Goal: Information Seeking & Learning: Learn about a topic

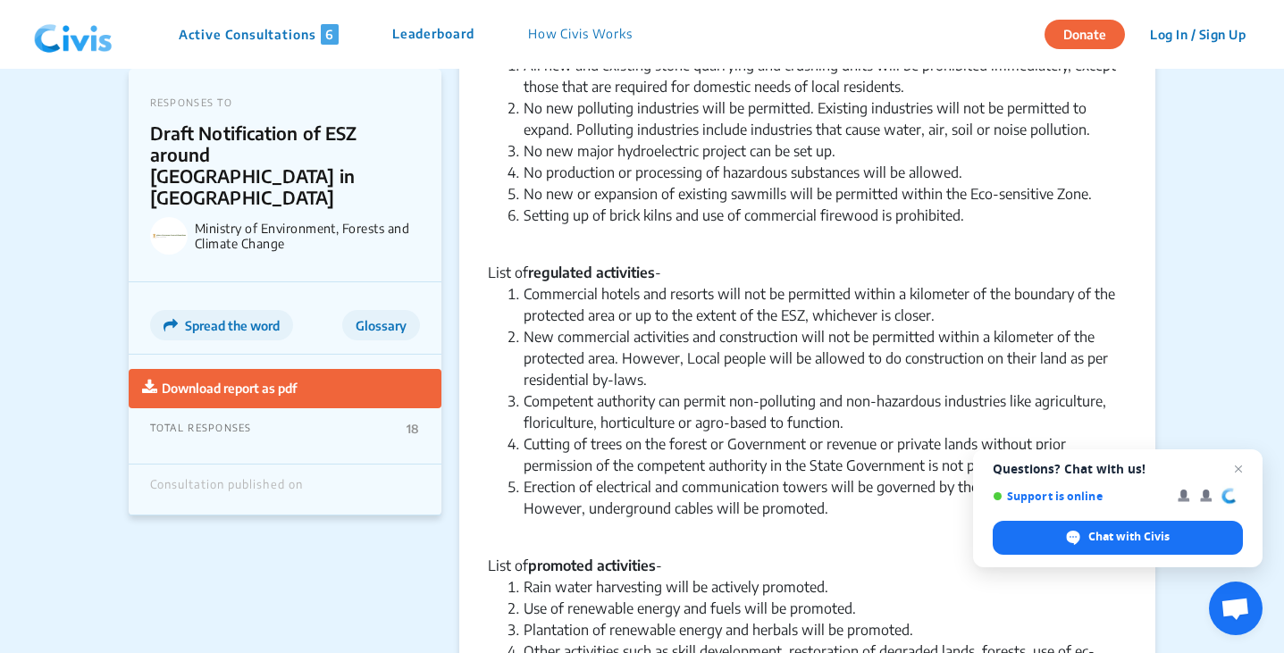
scroll to position [1209, 0]
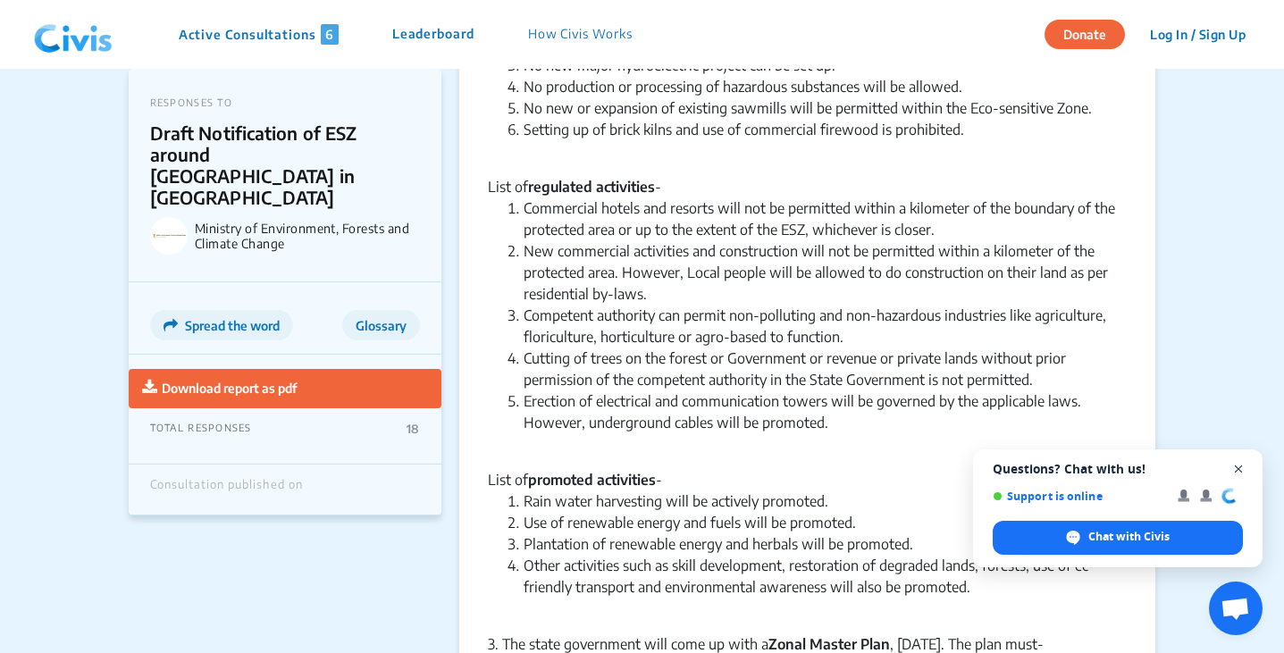
click at [1241, 466] on span "Close chat" at bounding box center [1239, 469] width 22 height 22
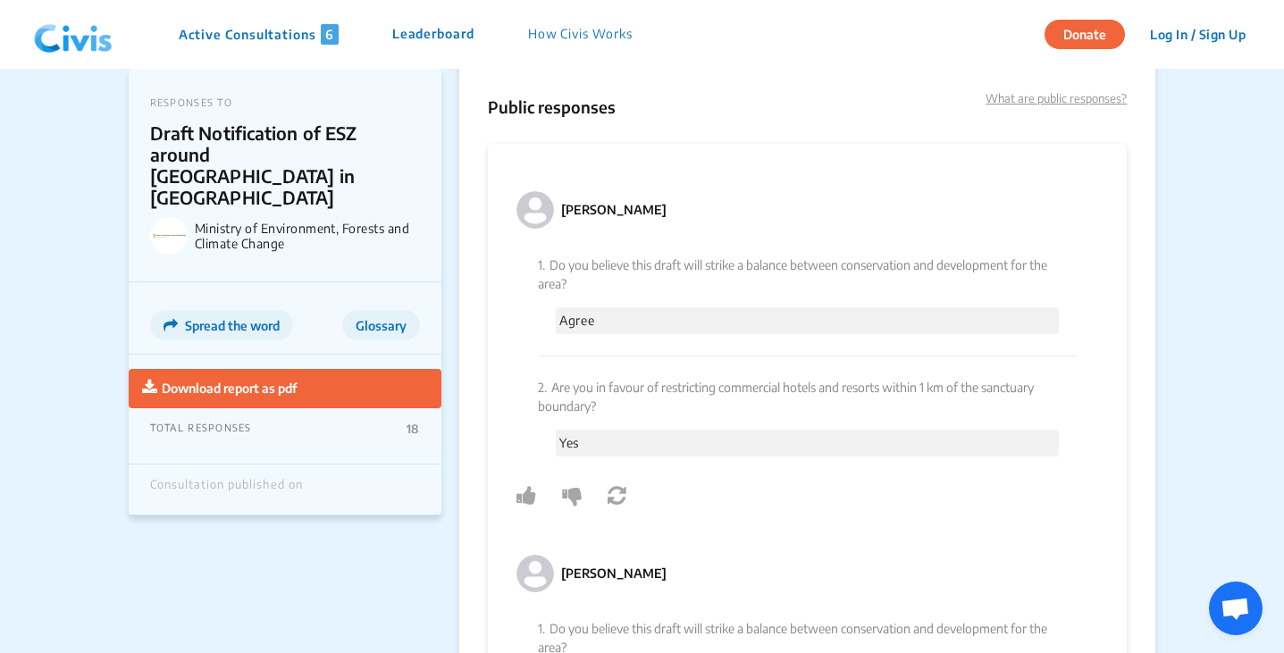
scroll to position [2326, 0]
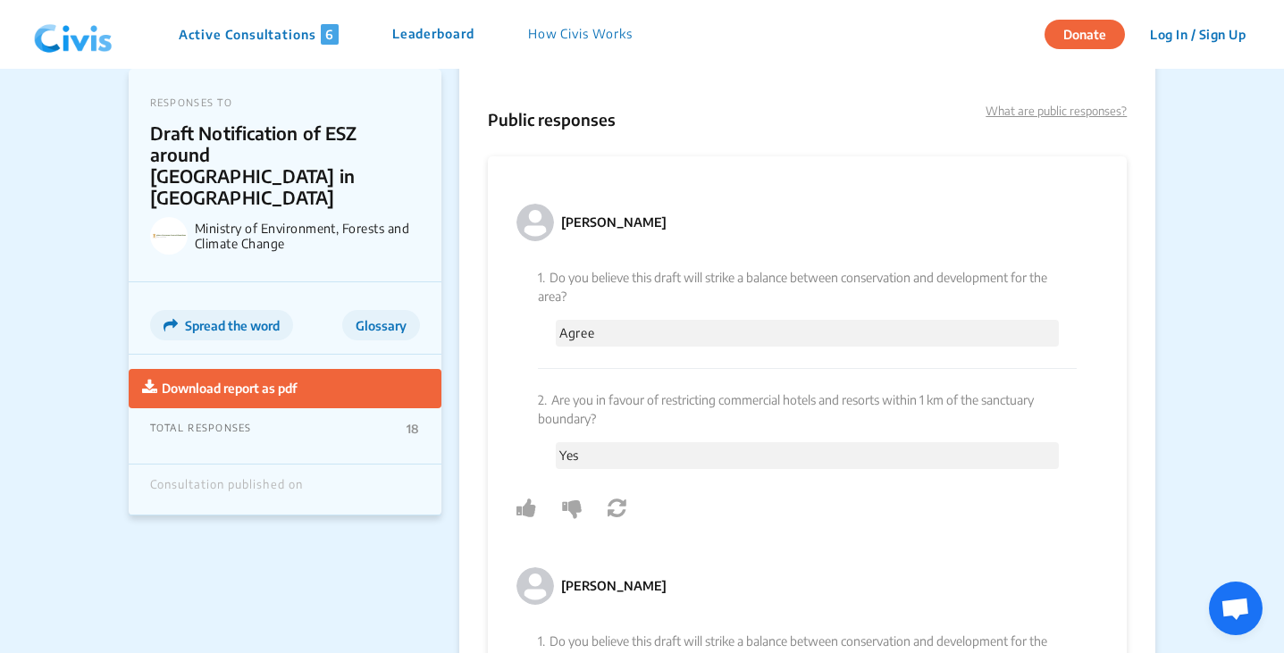
drag, startPoint x: 643, startPoint y: 277, endPoint x: 847, endPoint y: 286, distance: 204.9
click at [847, 286] on p "1. Do you believe this draft will strike a balance between conservation and dev…" at bounding box center [808, 287] width 540 height 38
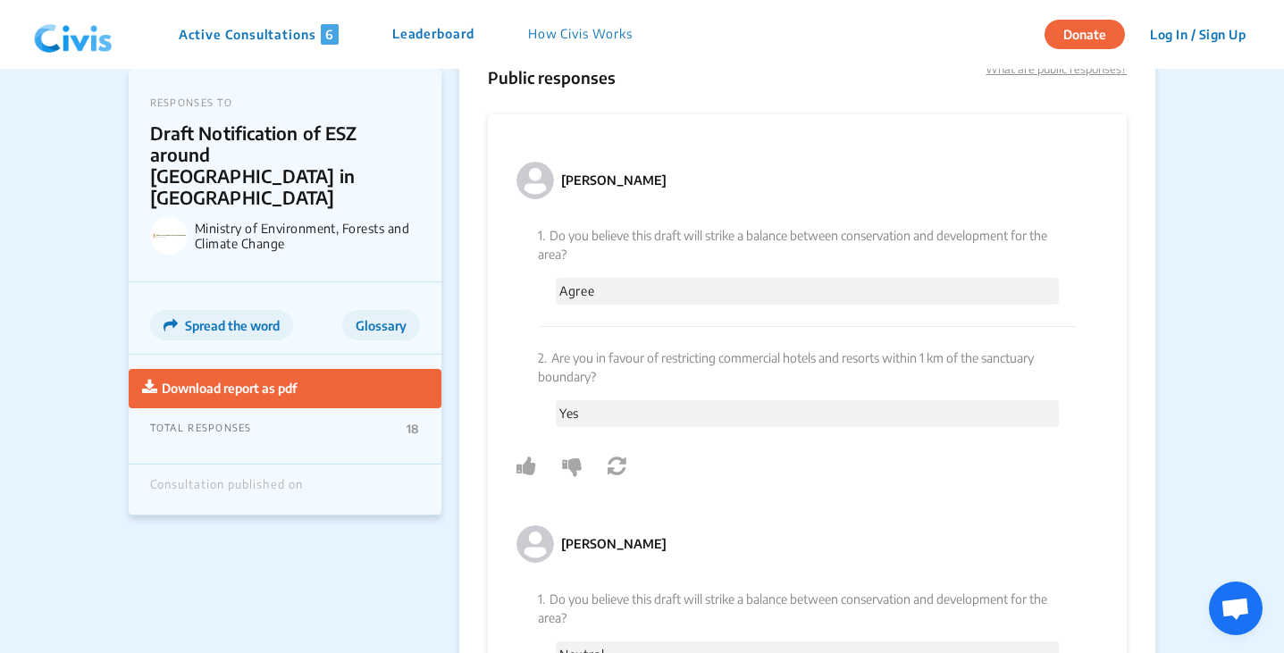
scroll to position [2192, 0]
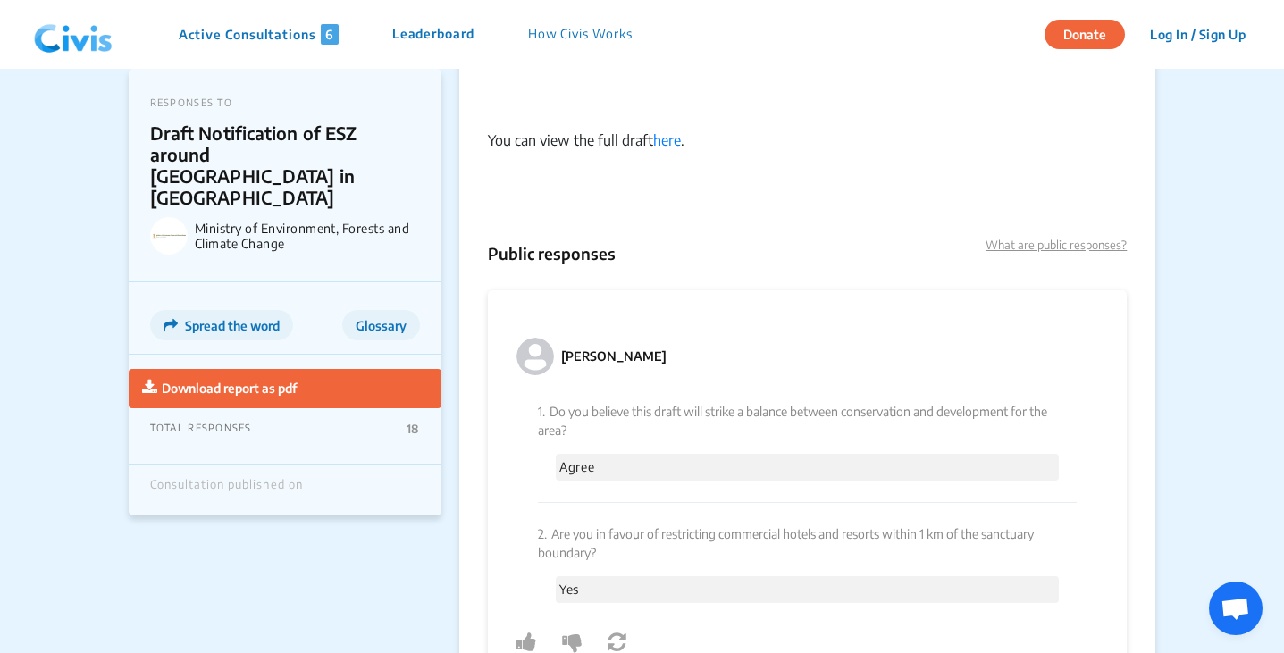
drag, startPoint x: 553, startPoint y: 408, endPoint x: 568, endPoint y: 426, distance: 22.9
click at [568, 426] on p "1. Do you believe this draft will strike a balance between conservation and dev…" at bounding box center [808, 421] width 540 height 38
copy p "Do you believe this draft will strike a balance between conservation and develo…"
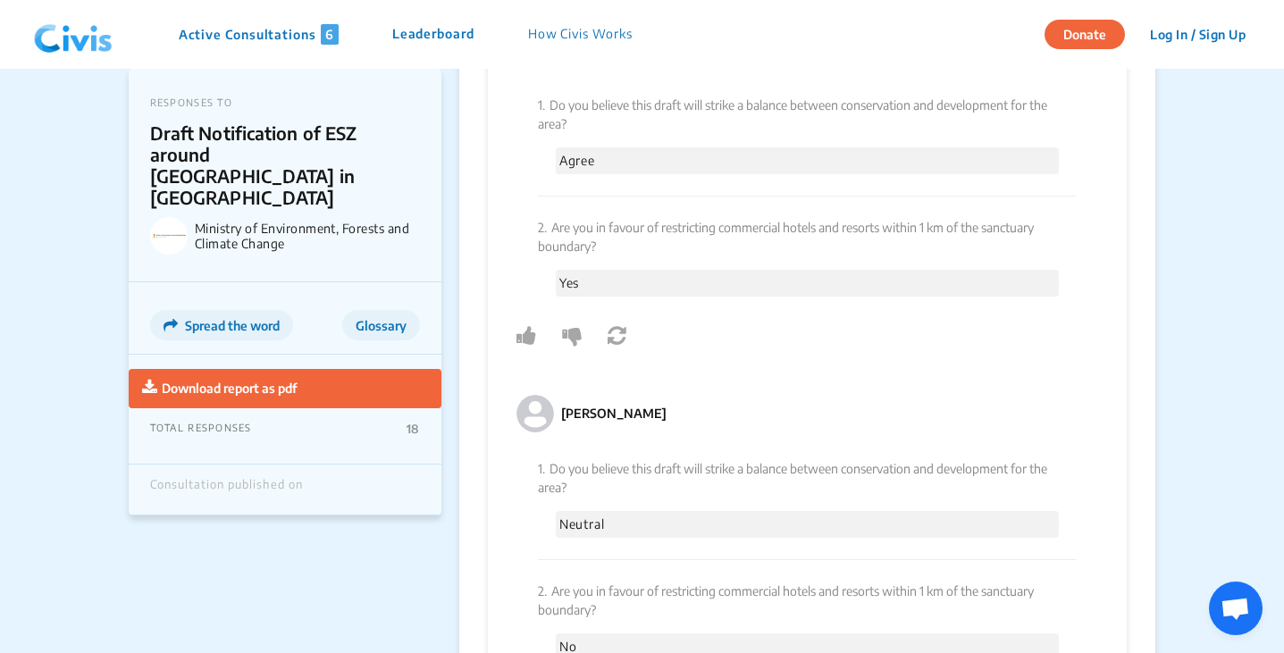
scroll to position [2500, 0]
drag, startPoint x: 554, startPoint y: 225, endPoint x: 601, endPoint y: 250, distance: 52.8
click at [601, 250] on p "2. Are you in favour of restricting commercial hotels and resorts within 1 km o…" at bounding box center [808, 236] width 540 height 38
copy p "Are you in favour of restricting commercial hotels and resorts within 1 km of t…"
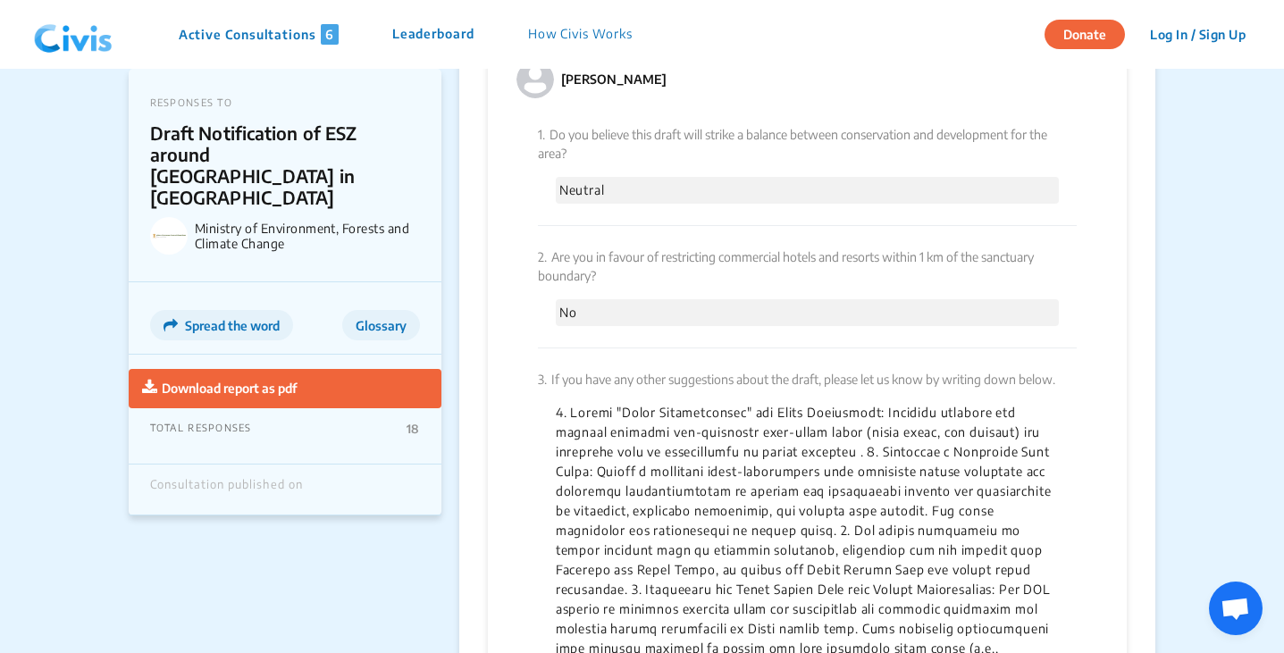
scroll to position [2832, 0]
drag, startPoint x: 547, startPoint y: 377, endPoint x: 1070, endPoint y: 387, distance: 522.9
click at [1070, 387] on p "3. If you have any other suggestions about the draft, please let us know by wri…" at bounding box center [808, 380] width 540 height 19
copy p "If you have any other suggestions about the draft, please let us know by writin…"
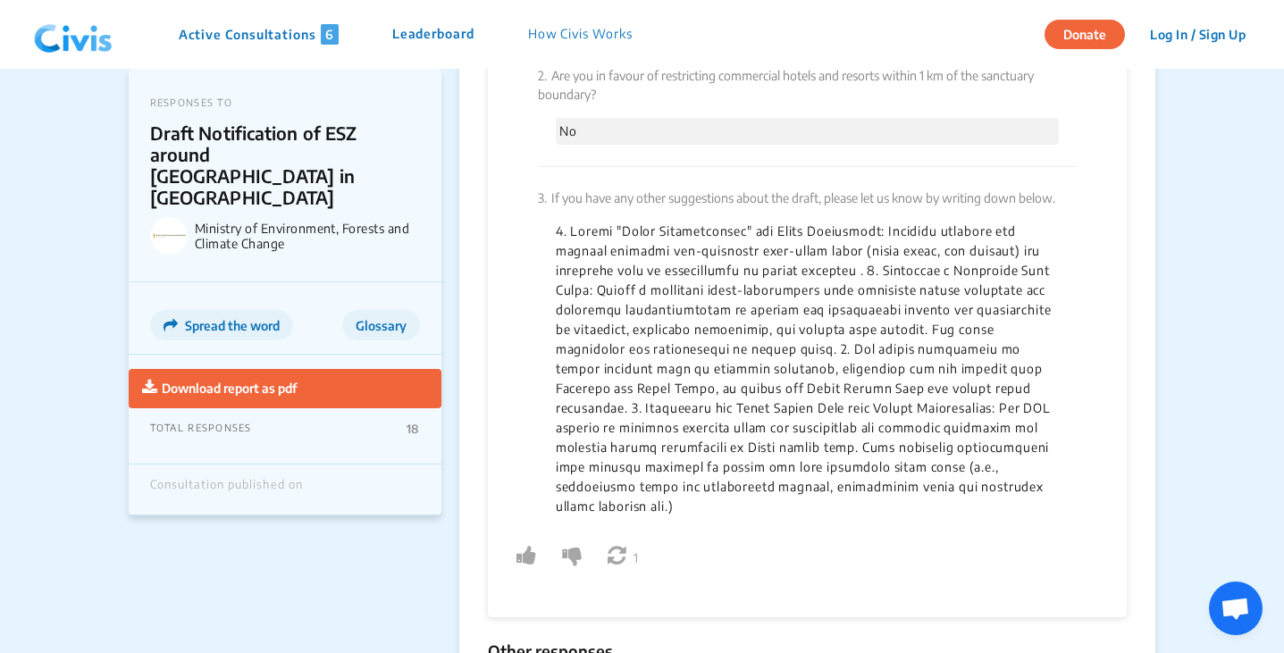
scroll to position [3016, 0]
drag, startPoint x: 553, startPoint y: 227, endPoint x: 1073, endPoint y: 505, distance: 589.8
click at [1073, 505] on div "3. If you have any other suggestions about the draft, please let us know by wri…" at bounding box center [808, 350] width 540 height 371
copy p "1. Launch "Green Certification" for Local Industries: Actively identify and cer…"
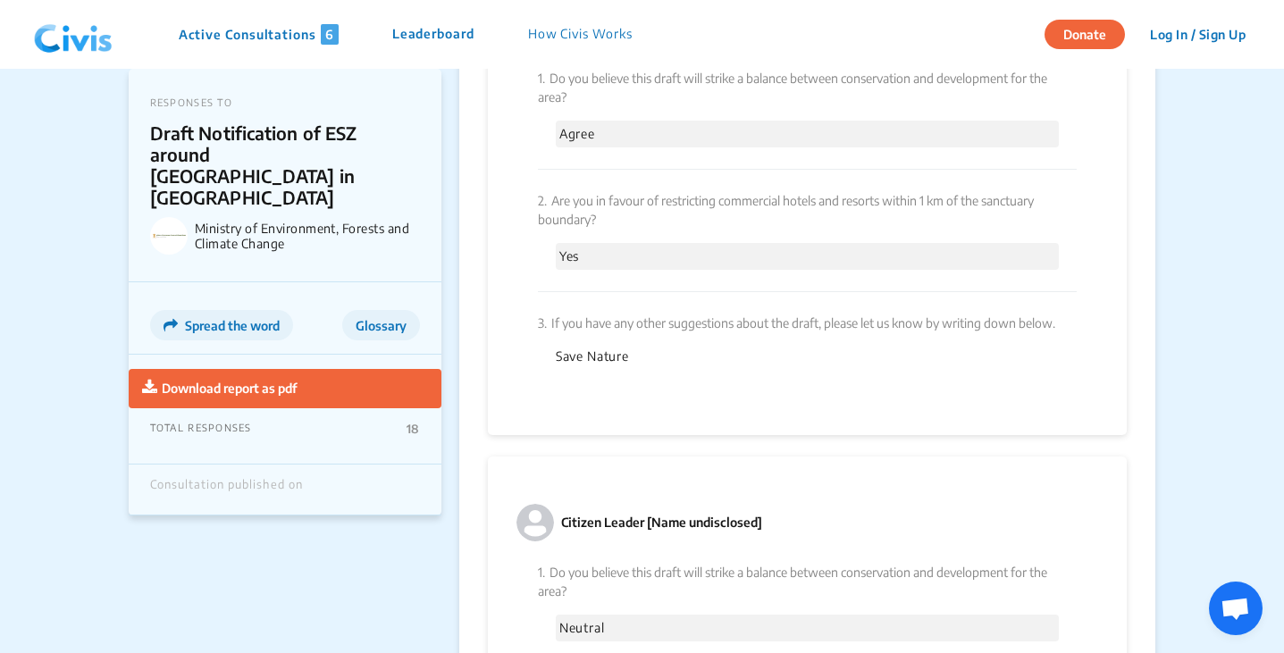
scroll to position [3738, 0]
drag, startPoint x: 552, startPoint y: 331, endPoint x: 632, endPoint y: 340, distance: 80.0
click at [632, 340] on div "3. If you have any other suggestions about the draft, please let us know by wri…" at bounding box center [808, 339] width 540 height 96
copy p "Save Nature"
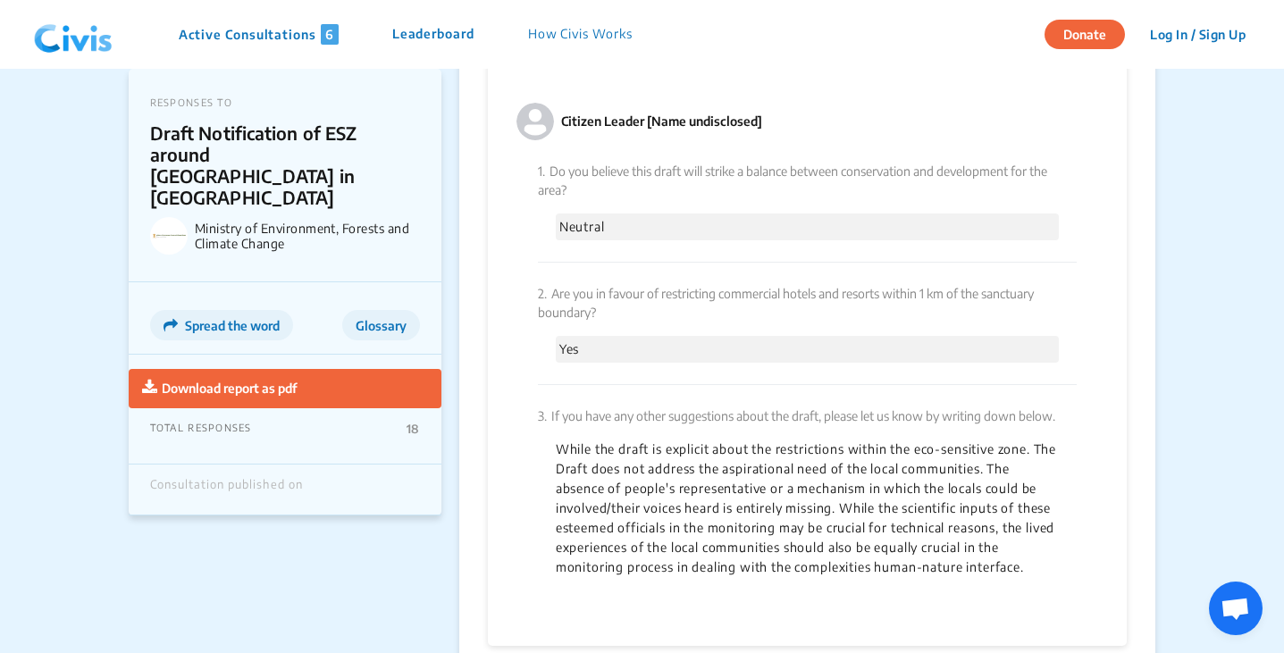
scroll to position [4145, 0]
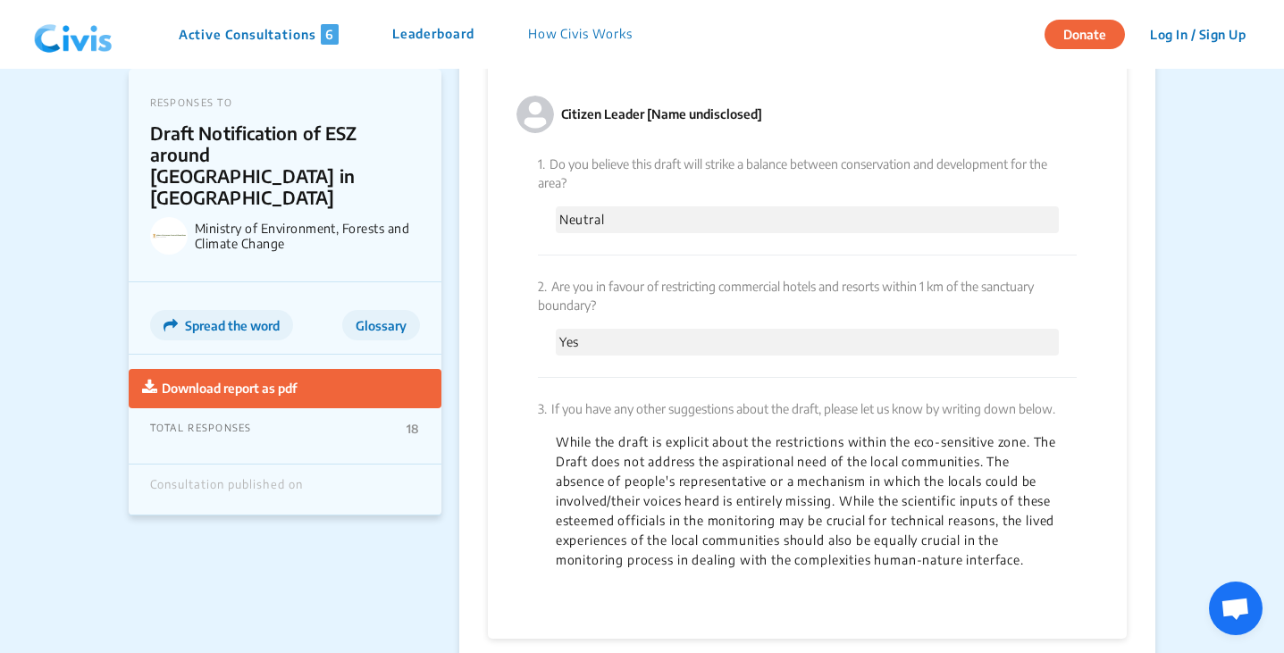
drag, startPoint x: 556, startPoint y: 422, endPoint x: 1090, endPoint y: 563, distance: 552.8
click at [1090, 563] on div "3. If you have any other suggestions about the draft, please let us know by wri…" at bounding box center [808, 485] width 583 height 214
copy p "While the draft is explicit about the restrictions within the eco-sensitive zon…"
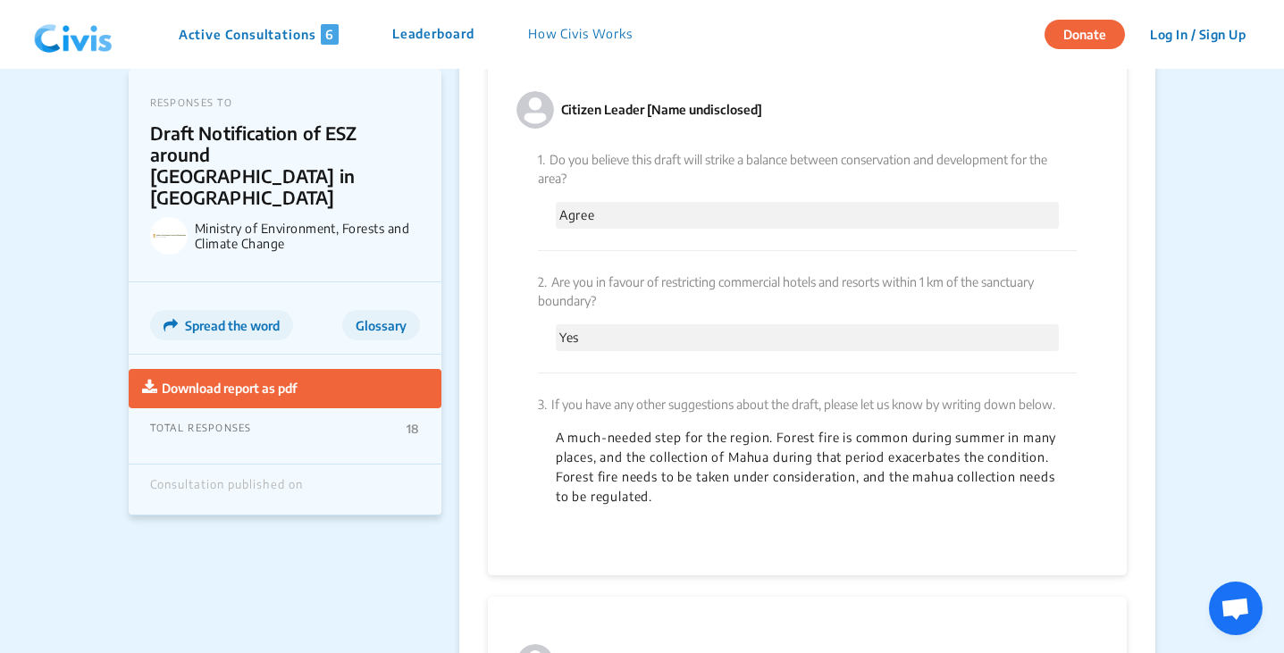
scroll to position [5558, 0]
drag, startPoint x: 545, startPoint y: 414, endPoint x: 784, endPoint y: 479, distance: 247.4
click at [784, 479] on div "3. If you have any other suggestions about the draft, please let us know by wri…" at bounding box center [808, 450] width 540 height 155
copy p "A much-needed step for the region. Forest fire is common during summer in many …"
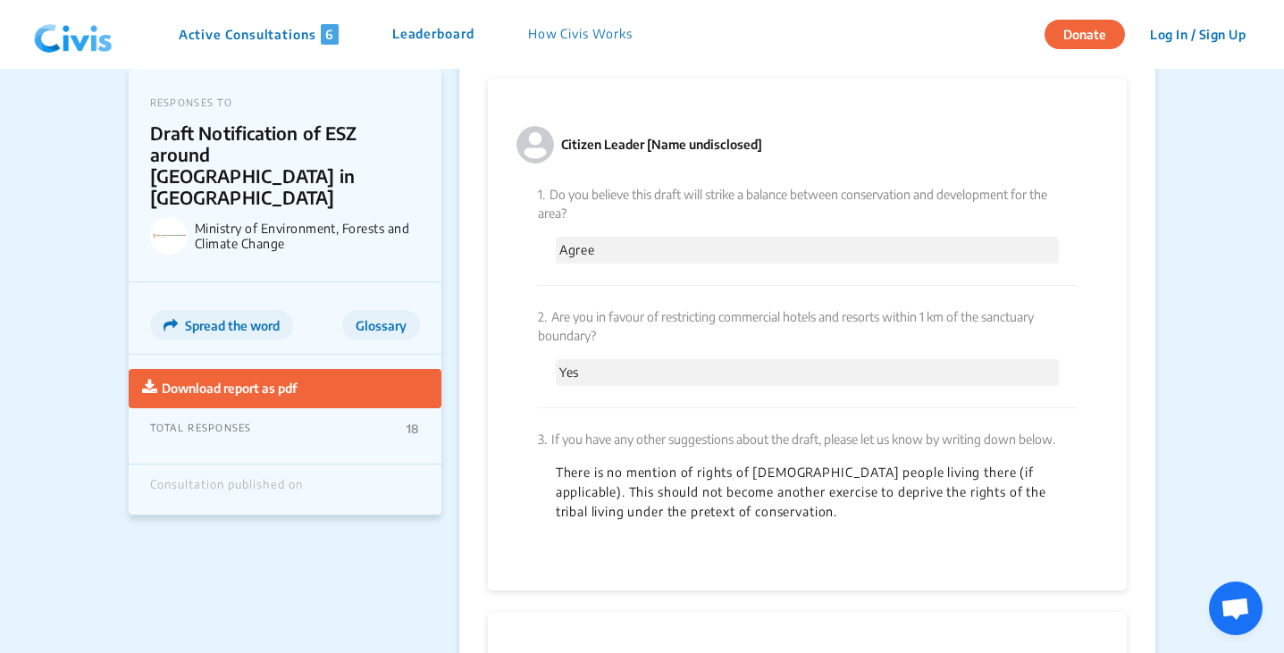
scroll to position [6873, 0]
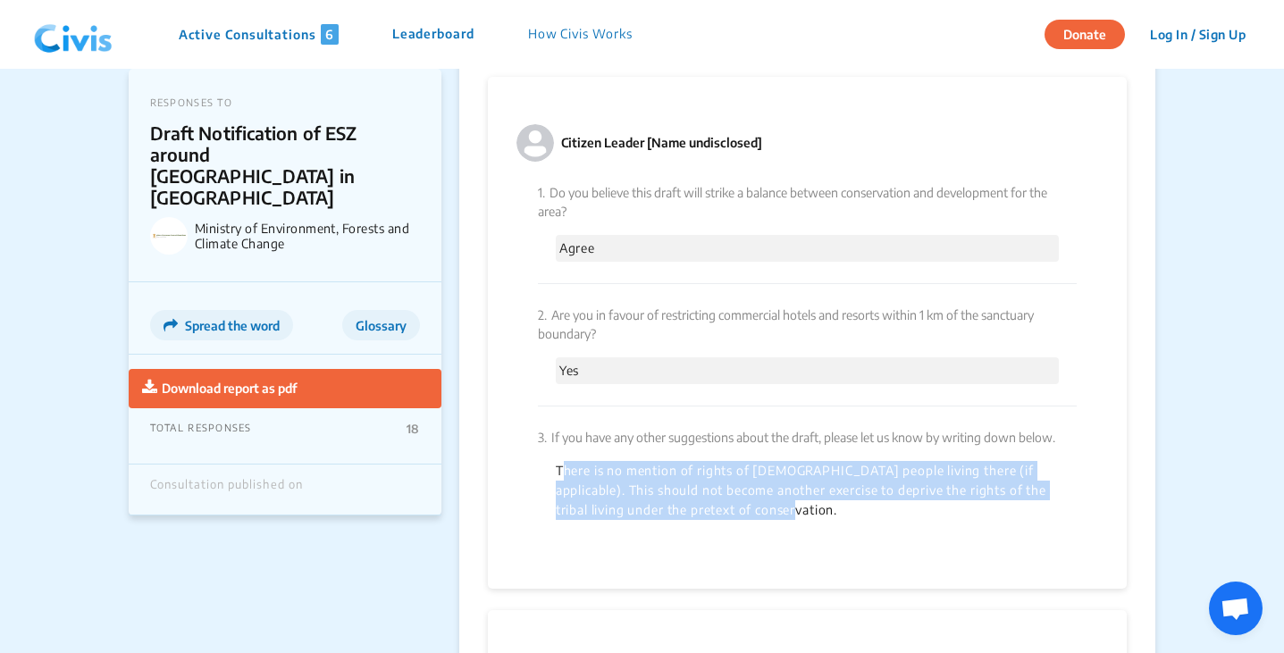
drag, startPoint x: 551, startPoint y: 448, endPoint x: 787, endPoint y: 501, distance: 242.8
click at [787, 501] on div "3. If you have any other suggestions about the draft, please let us know by wri…" at bounding box center [808, 474] width 540 height 135
copy p "There is no mention of rights of [DEMOGRAPHIC_DATA] people living there (if app…"
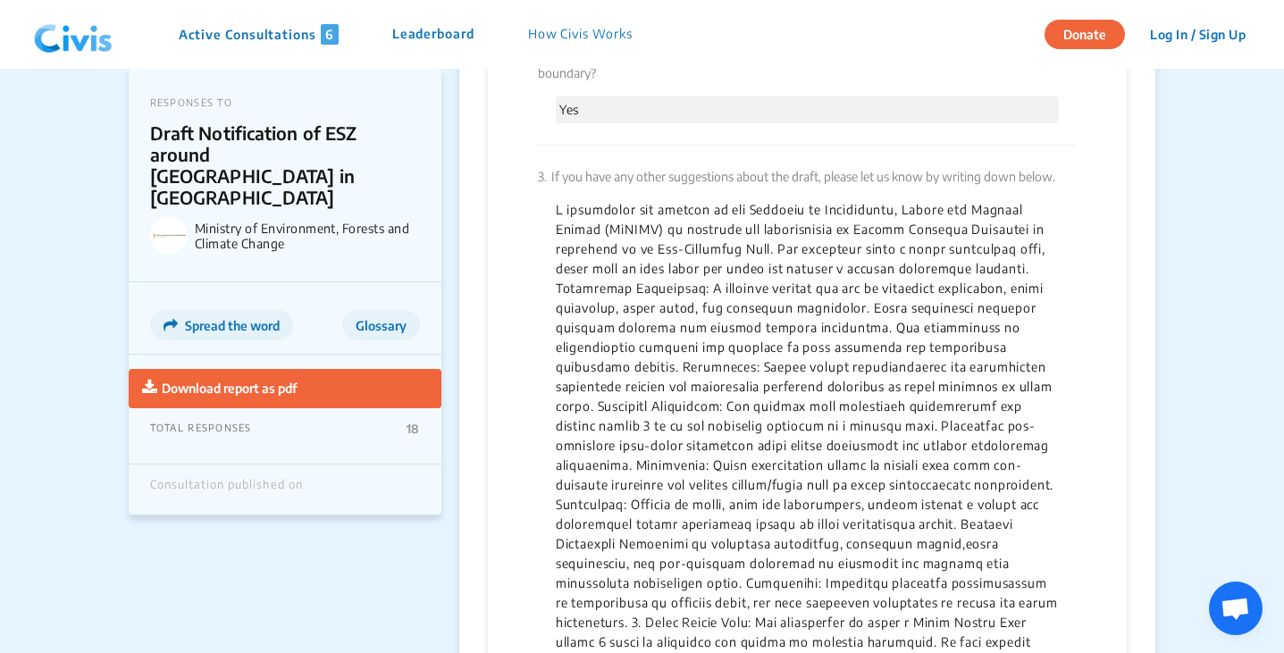
scroll to position [8170, 0]
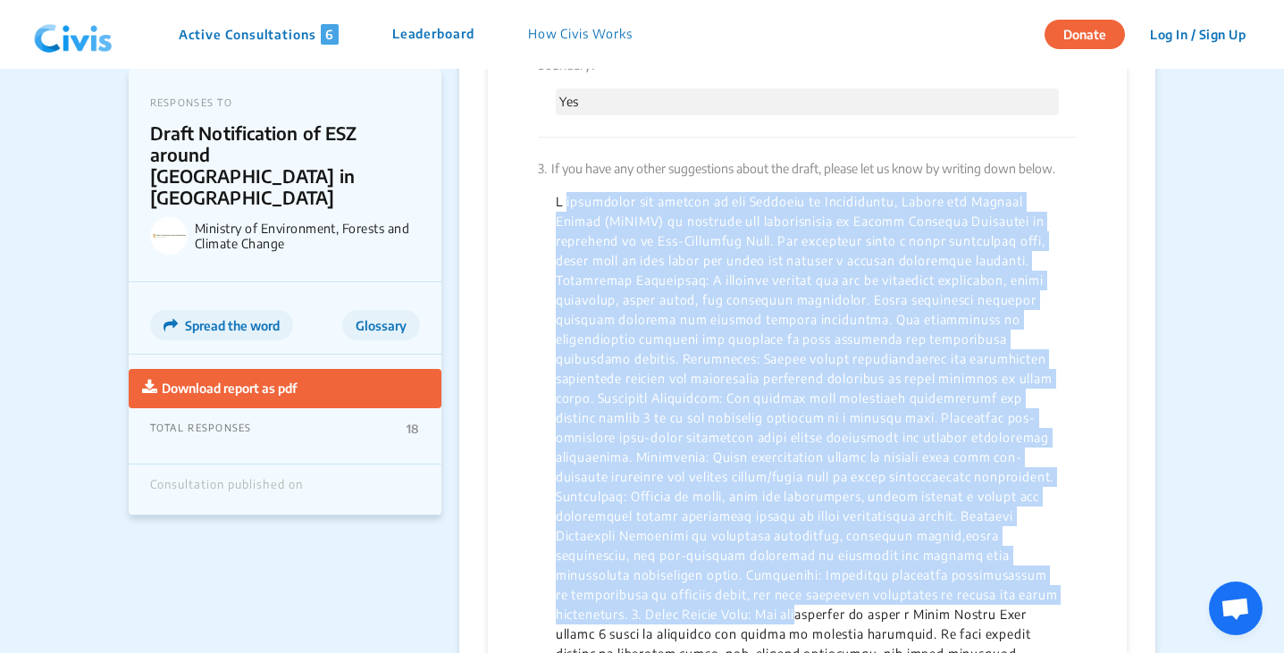
drag, startPoint x: 547, startPoint y: 177, endPoint x: 793, endPoint y: 597, distance: 486.7
click at [793, 597] on div "3. If you have any other suggestions about the draft, please let us know by wri…" at bounding box center [808, 520] width 540 height 764
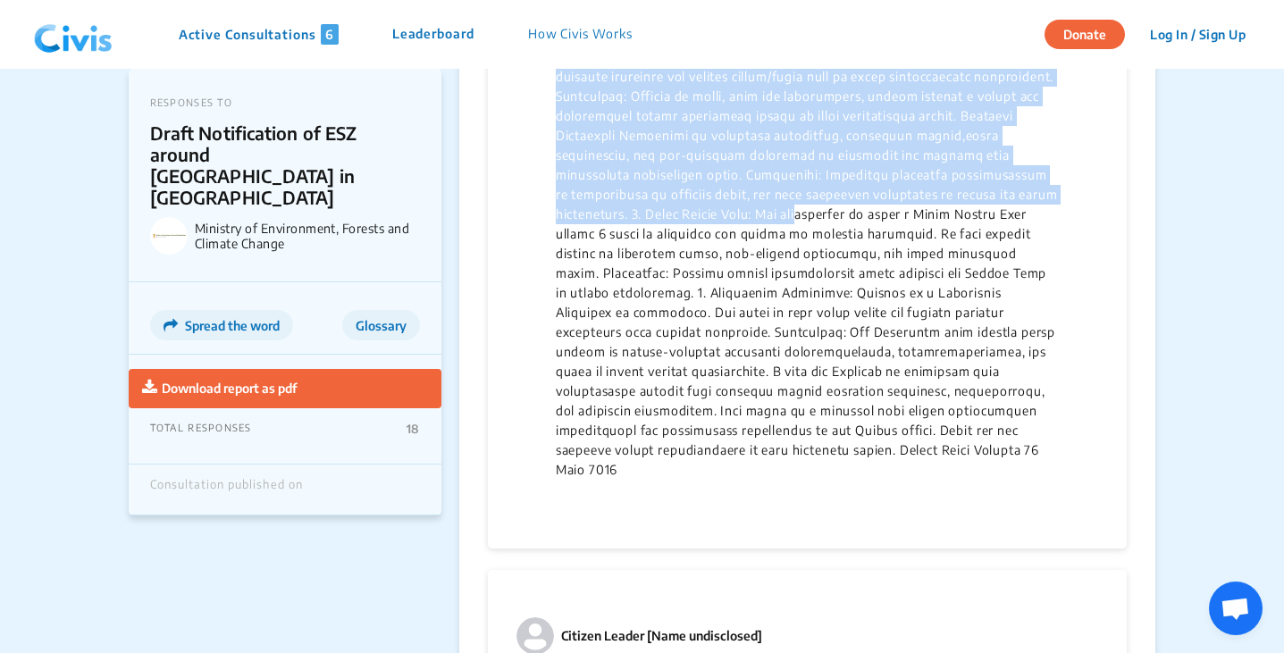
scroll to position [8571, 0]
copy p "I appreciate the efforts of the Ministry of Environment, Forest and Climate Cha…"
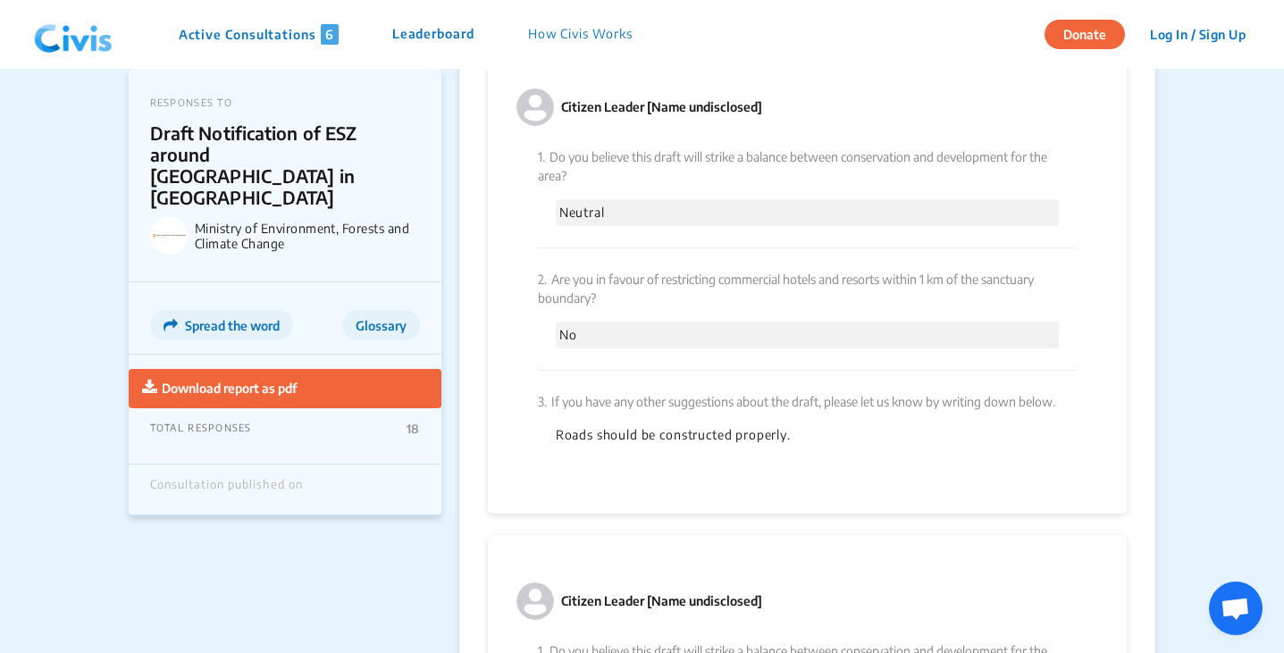
scroll to position [10390, 0]
drag, startPoint x: 550, startPoint y: 418, endPoint x: 806, endPoint y: 409, distance: 256.7
click at [806, 409] on div "3. If you have any other suggestions about the draft, please let us know by wri…" at bounding box center [808, 418] width 540 height 96
copy p "Roads should be constructed properly."
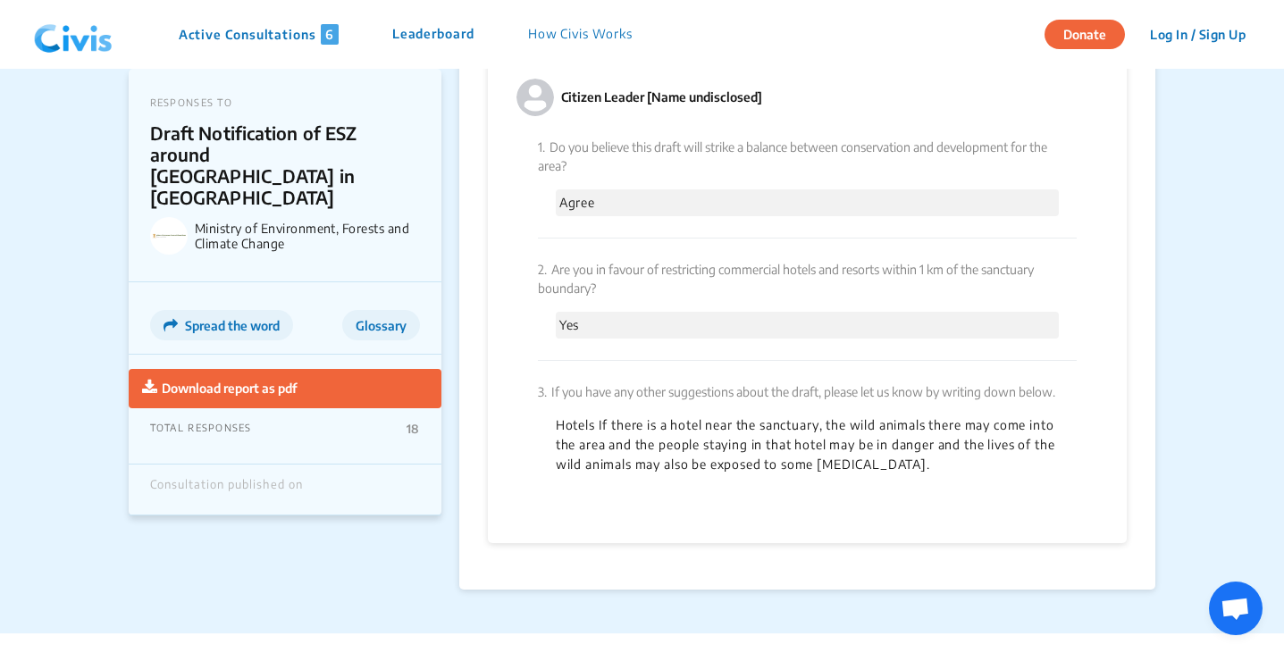
scroll to position [11292, 0]
drag, startPoint x: 551, startPoint y: 400, endPoint x: 976, endPoint y: 458, distance: 428.5
click at [976, 458] on div "3. If you have any other suggestions about the draft, please let us know by wri…" at bounding box center [808, 427] width 540 height 135
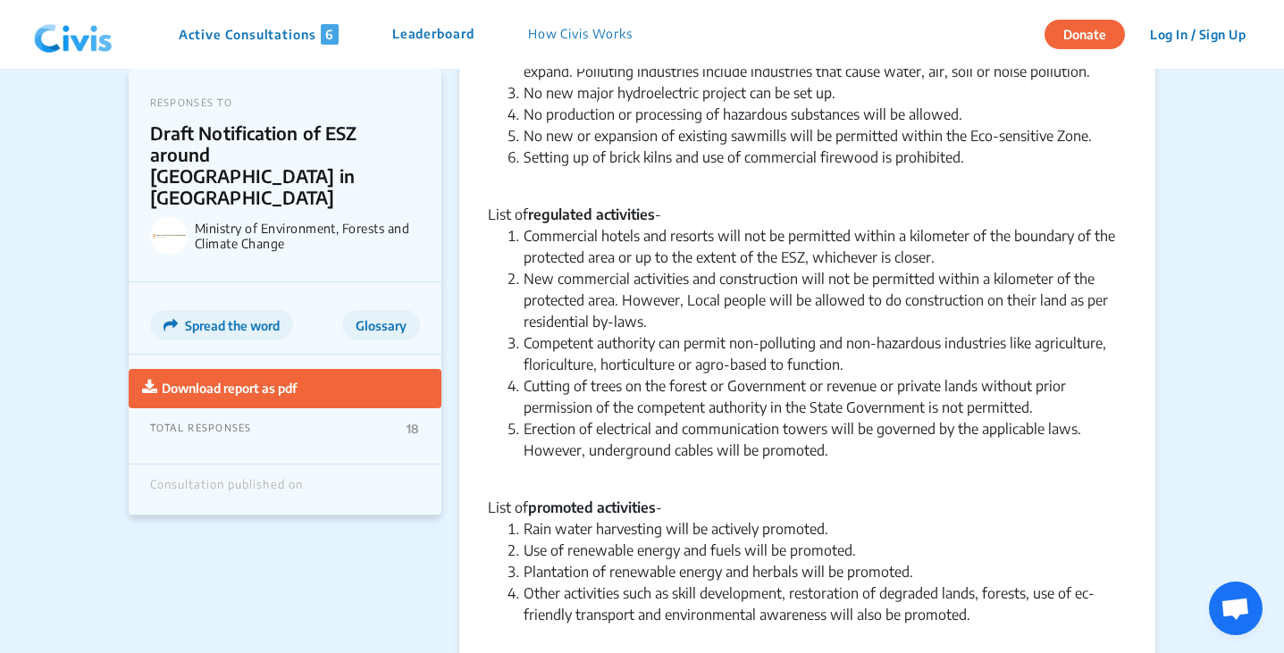
scroll to position [1184, 0]
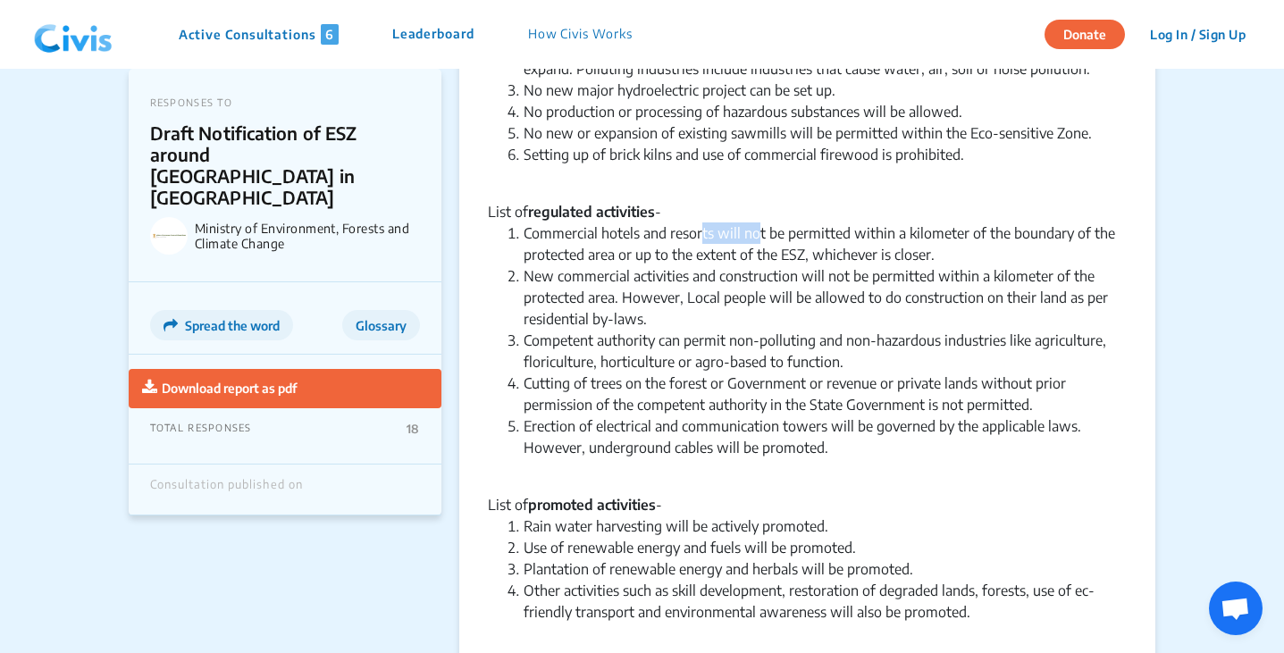
drag, startPoint x: 698, startPoint y: 235, endPoint x: 755, endPoint y: 235, distance: 57.2
click at [755, 235] on li "Commercial hotels and resorts will not be permitted within a kilometer of the b…" at bounding box center [826, 244] width 604 height 43
drag, startPoint x: 572, startPoint y: 255, endPoint x: 620, endPoint y: 252, distance: 48.3
click at [620, 252] on li "Commercial hotels and resorts will not be permitted within a kilometer of the b…" at bounding box center [826, 244] width 604 height 43
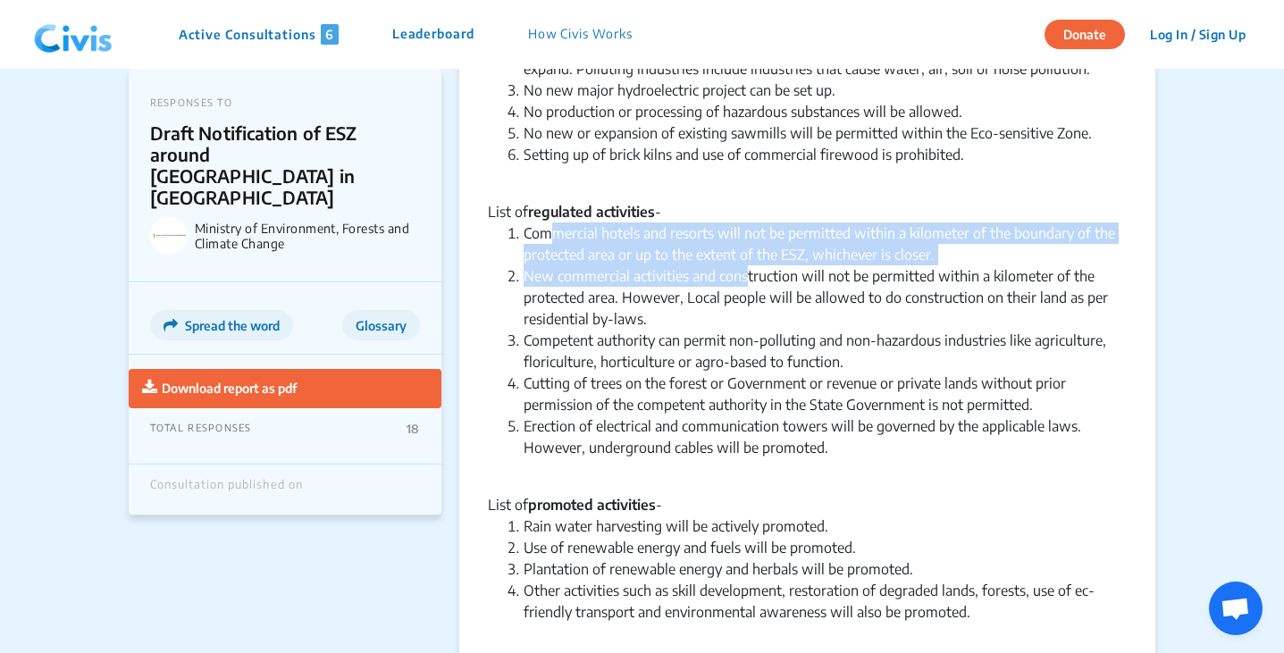
drag, startPoint x: 550, startPoint y: 241, endPoint x: 745, endPoint y: 269, distance: 197.7
click at [745, 269] on ol "Commercial hotels and resorts will not be permitted within a kilometer of the b…" at bounding box center [808, 351] width 640 height 257
click at [559, 248] on li "Commercial hotels and resorts will not be permitted within a kilometer of the b…" at bounding box center [826, 244] width 604 height 43
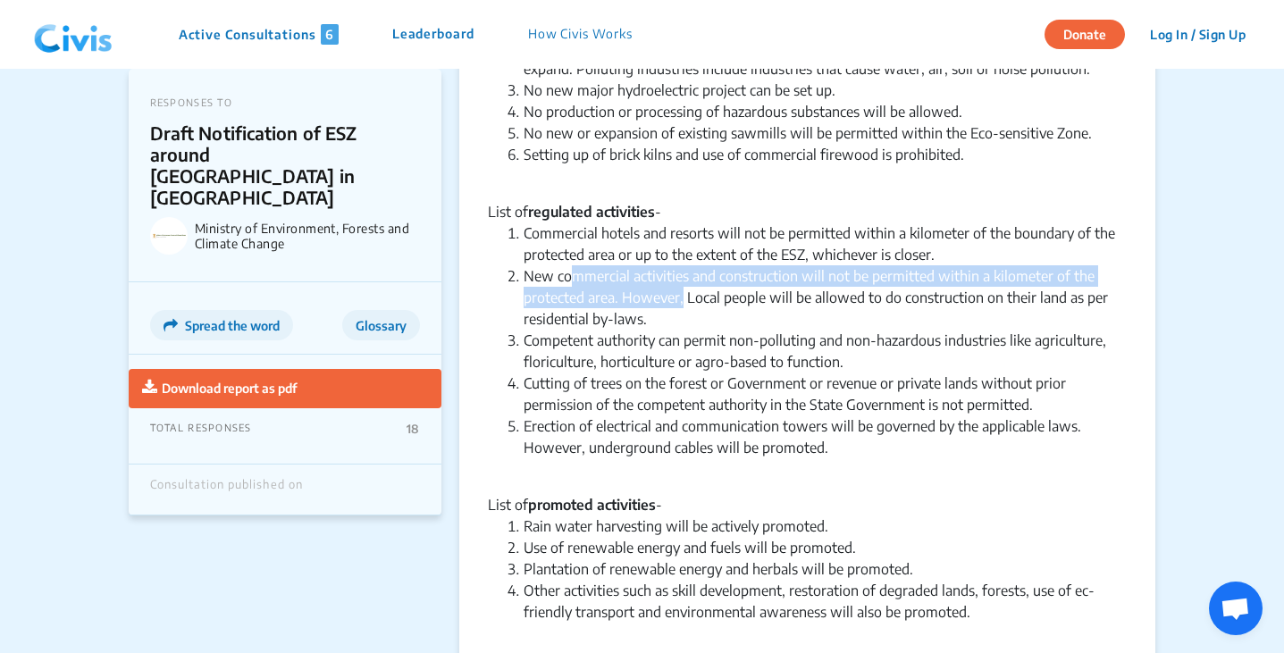
drag, startPoint x: 574, startPoint y: 280, endPoint x: 683, endPoint y: 296, distance: 110.2
click at [683, 296] on li "New commercial activities and construction will not be permitted within a kilom…" at bounding box center [826, 297] width 604 height 64
click at [619, 283] on li "New commercial activities and construction will not be permitted within a kilom…" at bounding box center [826, 297] width 604 height 64
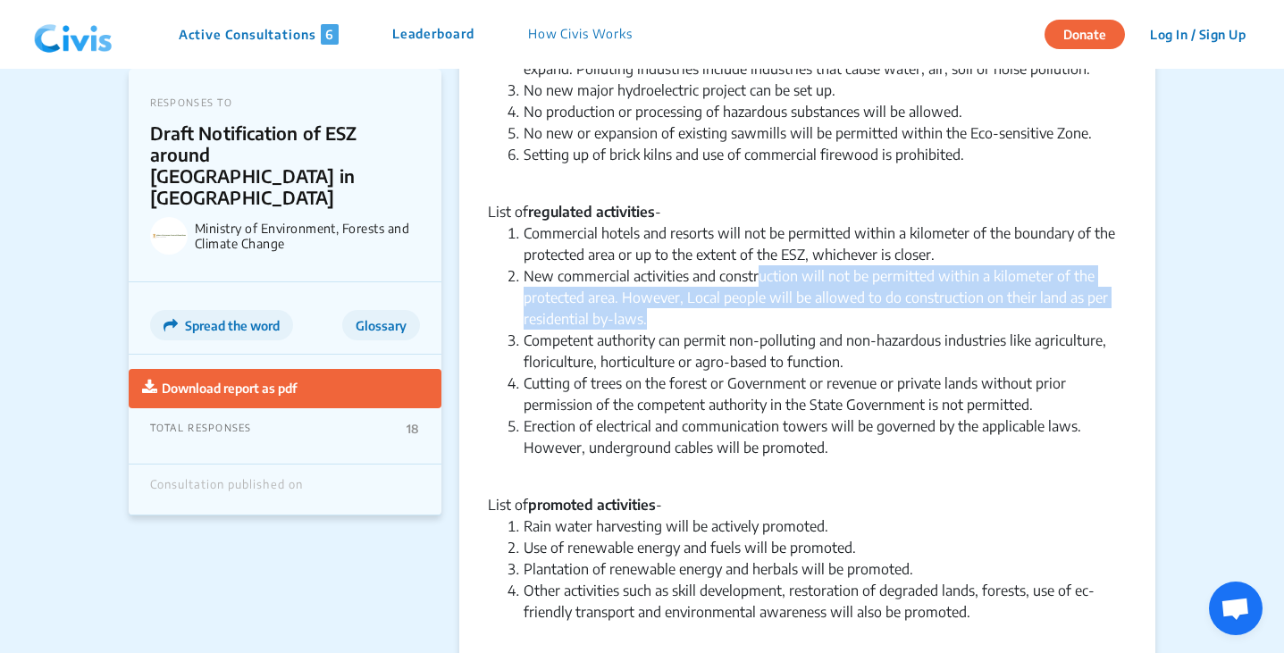
drag, startPoint x: 758, startPoint y: 272, endPoint x: 646, endPoint y: 325, distance: 123.9
click at [646, 325] on li "New commercial activities and construction will not be permitted within a kilom…" at bounding box center [826, 297] width 604 height 64
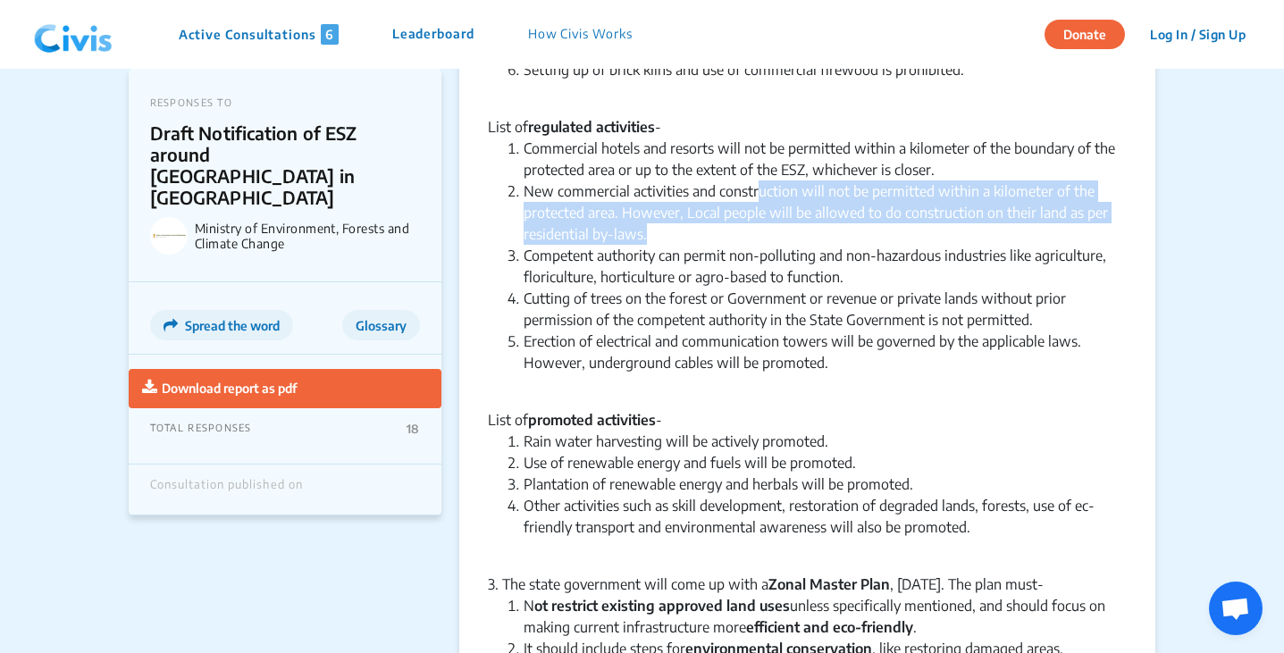
scroll to position [1279, 0]
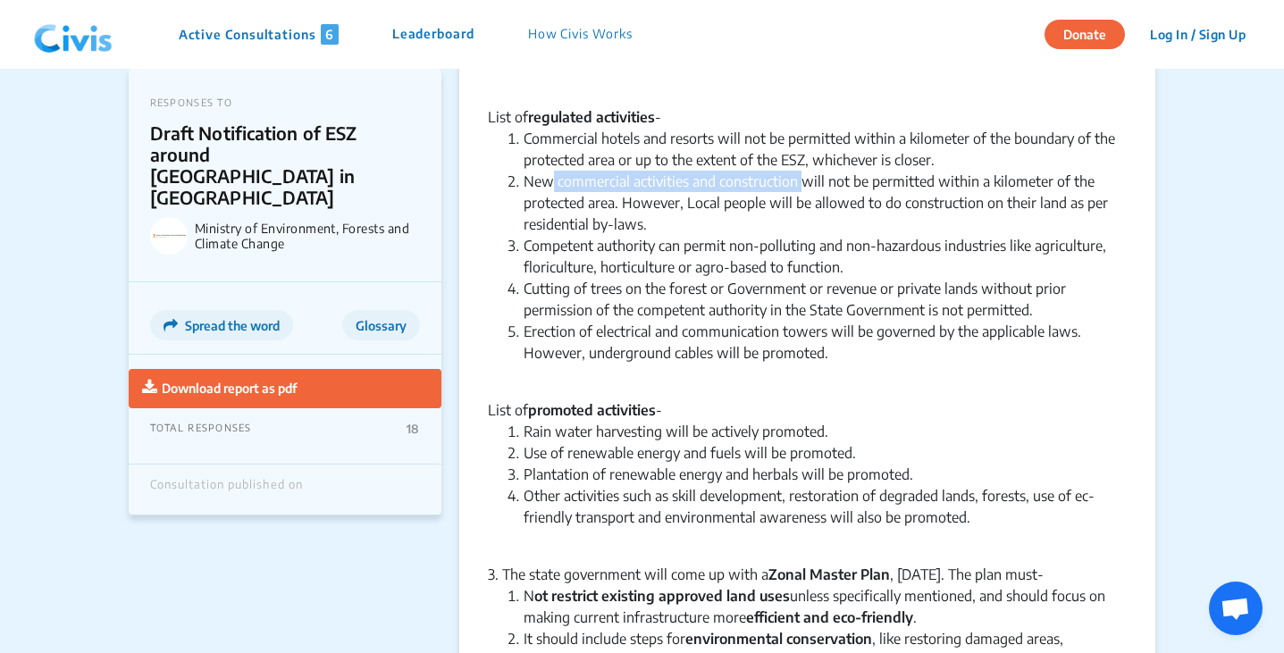
drag, startPoint x: 553, startPoint y: 186, endPoint x: 803, endPoint y: 183, distance: 249.4
click at [803, 183] on li "New commercial activities and construction will not be permitted within a kilom…" at bounding box center [826, 203] width 604 height 64
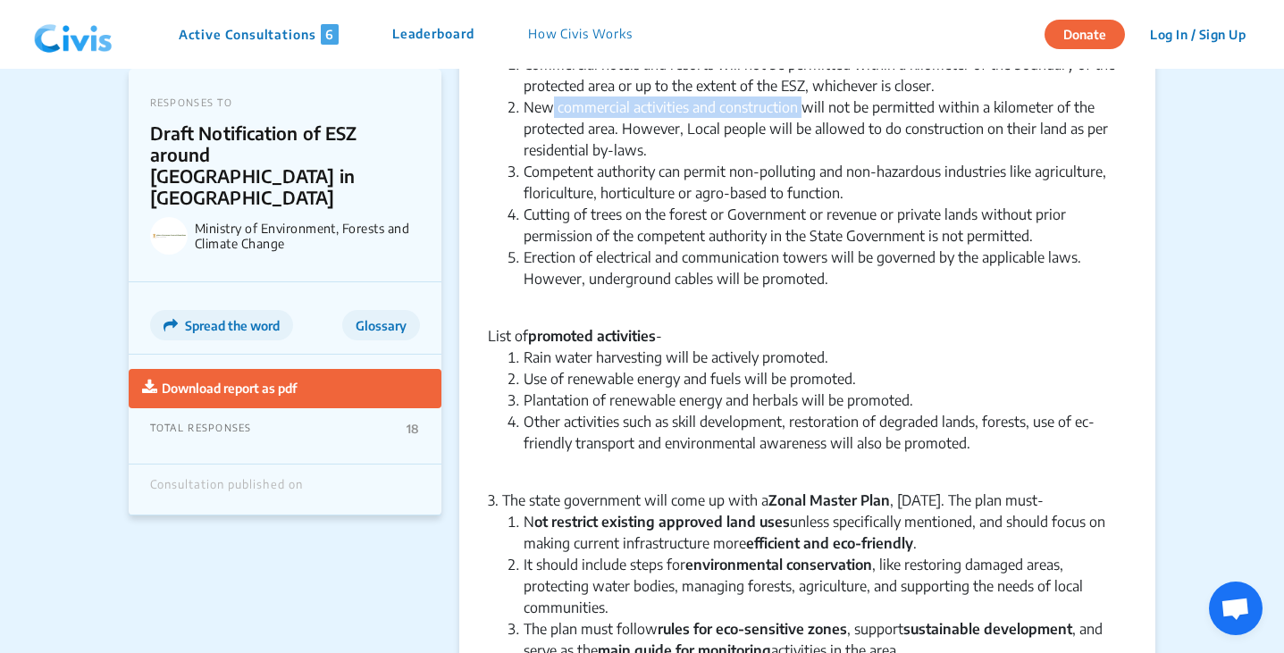
scroll to position [1357, 0]
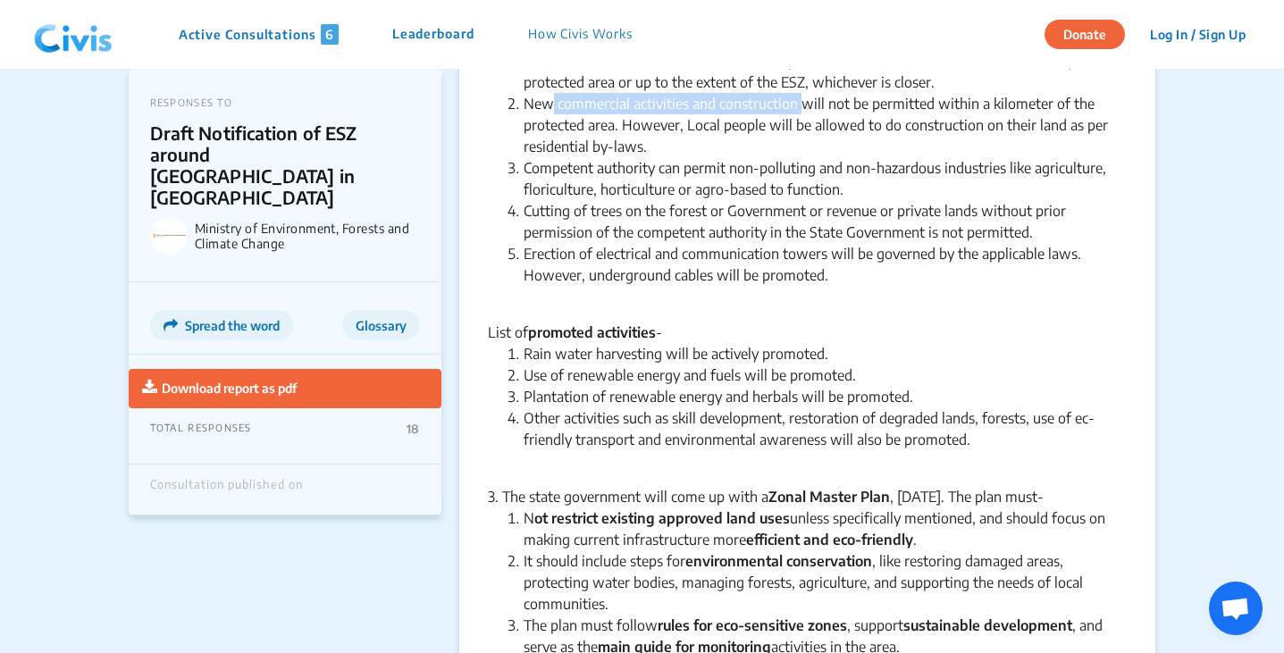
drag, startPoint x: 655, startPoint y: 167, endPoint x: 861, endPoint y: 192, distance: 207.1
click at [861, 192] on li "Competent authority can permit non-polluting and non-hazardous industries like …" at bounding box center [826, 178] width 604 height 43
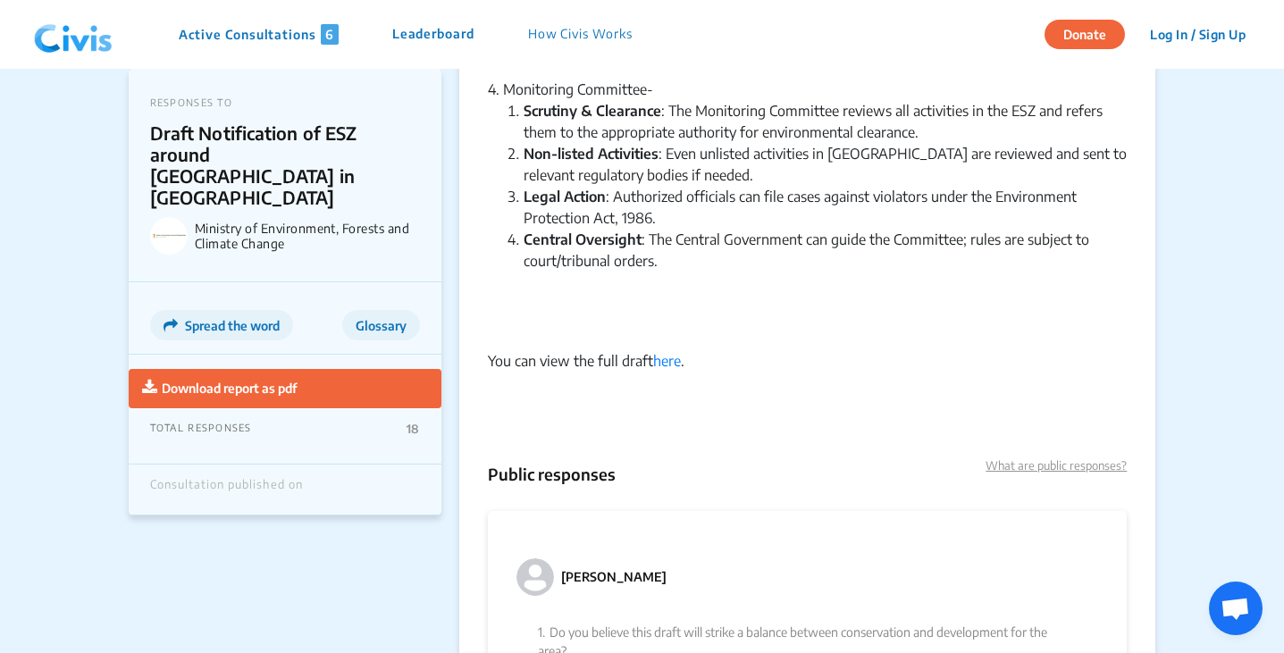
scroll to position [2238, 0]
